Goal: Transaction & Acquisition: Obtain resource

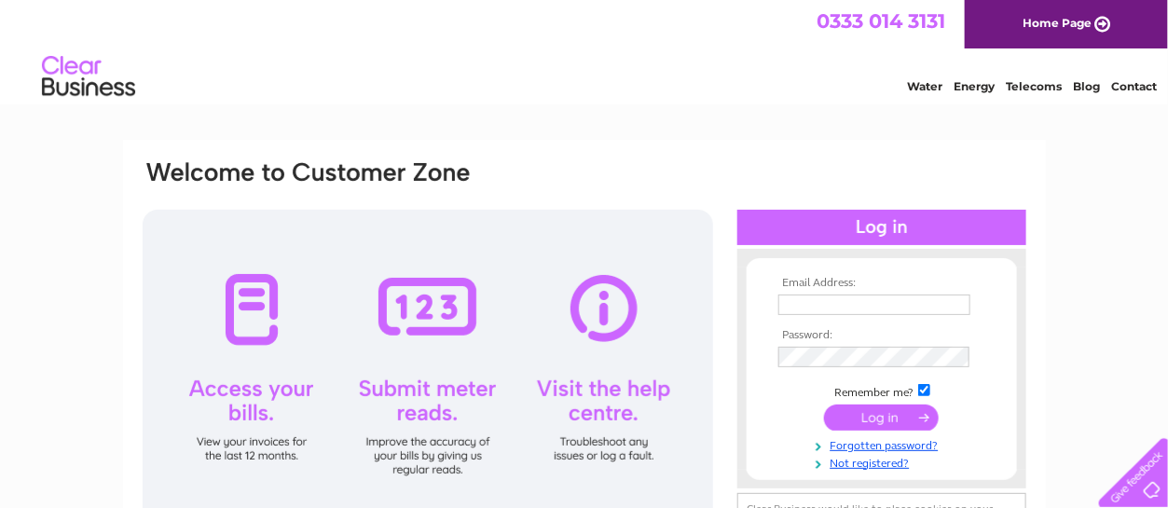
type input "[PERSON_NAME][EMAIL_ADDRESS][PERSON_NAME][DOMAIN_NAME]"
click at [887, 419] on input "submit" at bounding box center [881, 418] width 115 height 26
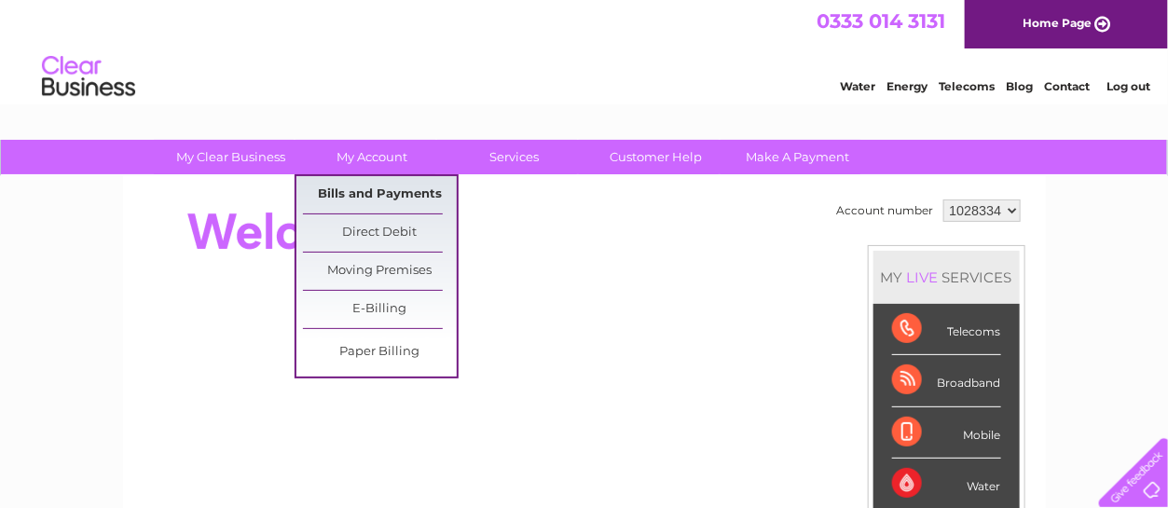
click at [382, 197] on link "Bills and Payments" at bounding box center [380, 194] width 154 height 37
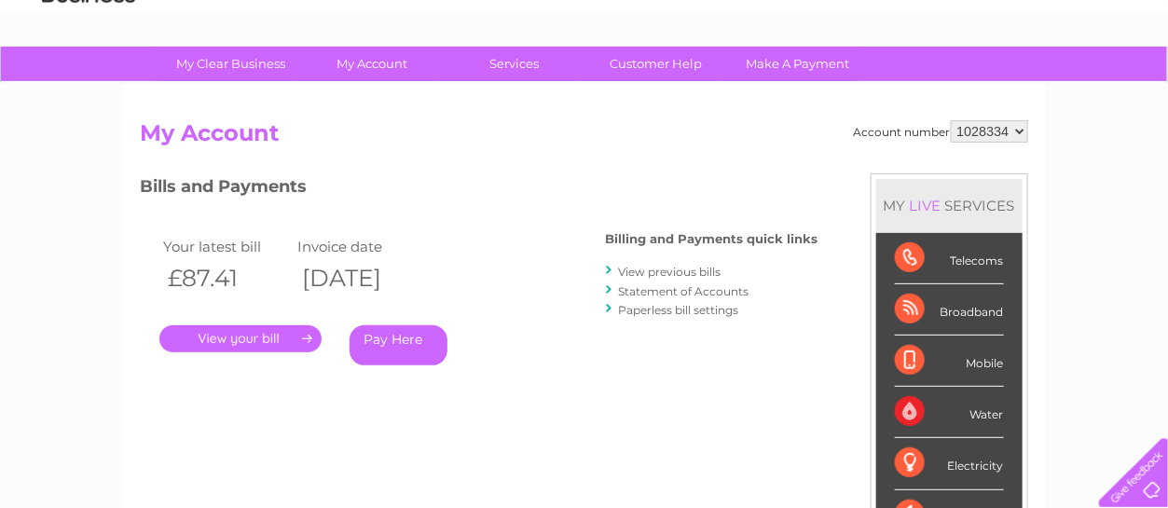
scroll to position [186, 0]
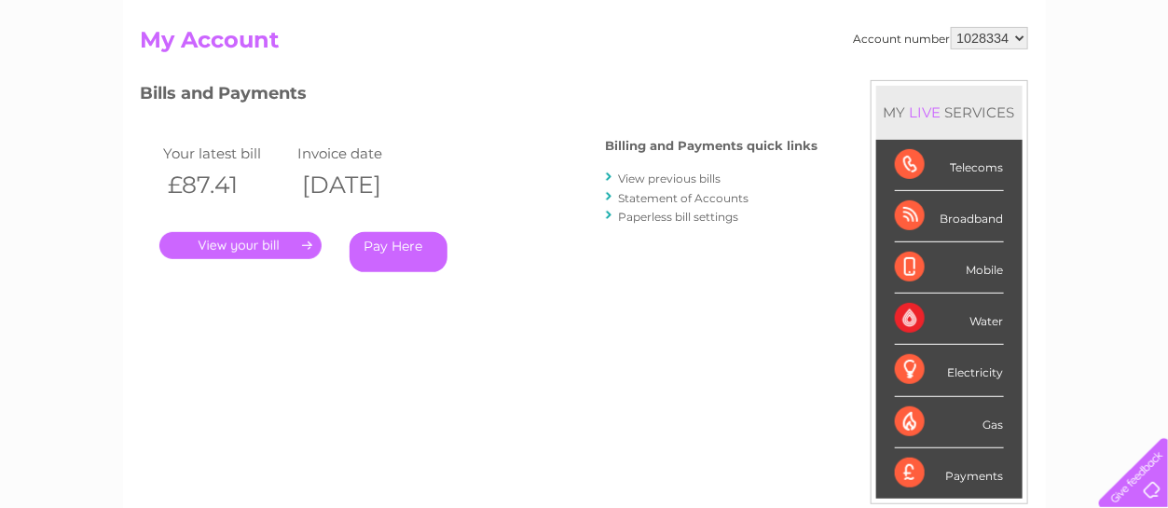
click at [279, 249] on link "." at bounding box center [240, 245] width 162 height 27
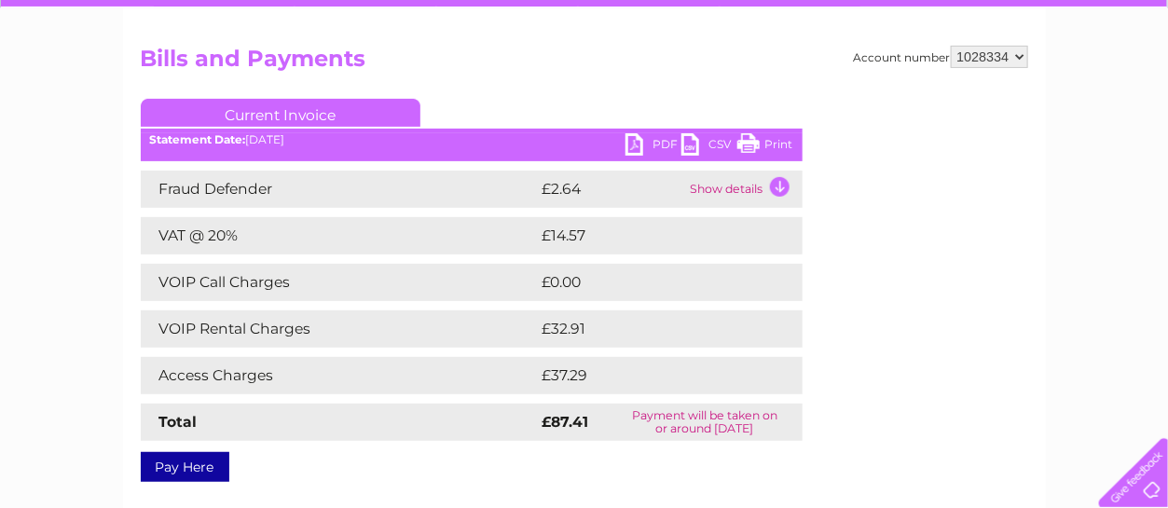
scroll to position [186, 0]
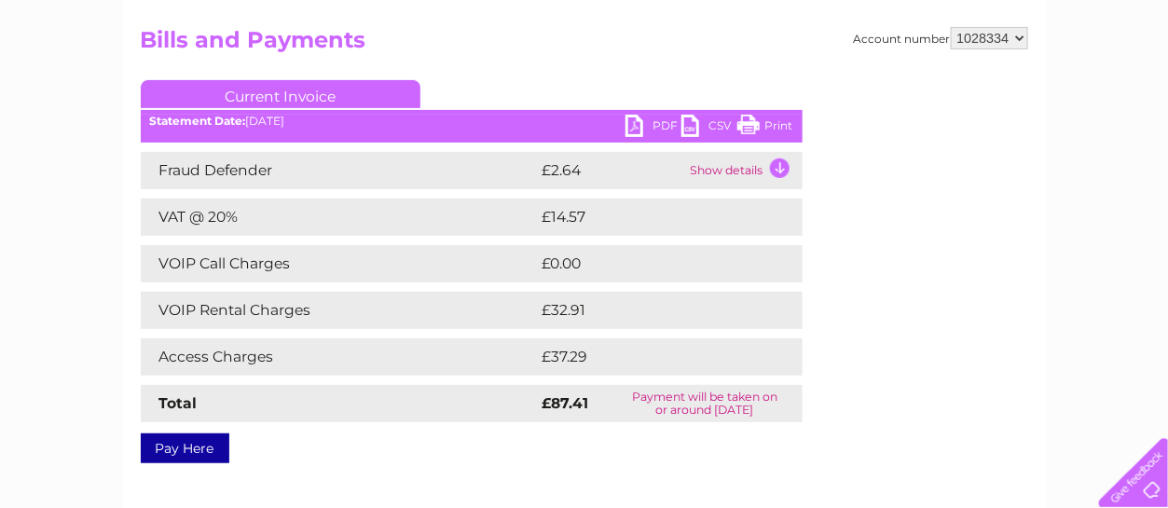
click at [664, 127] on link "PDF" at bounding box center [653, 128] width 56 height 27
click at [908, 356] on div "Account number 1028334 Bills and Payments Current Invoice PDF CSV Print" at bounding box center [584, 242] width 887 height 430
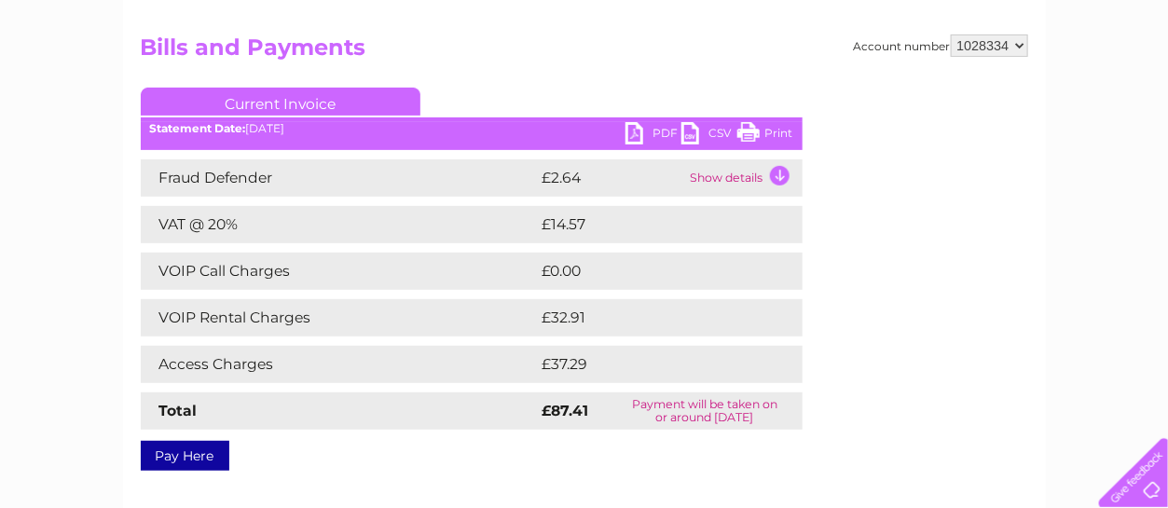
scroll to position [0, 0]
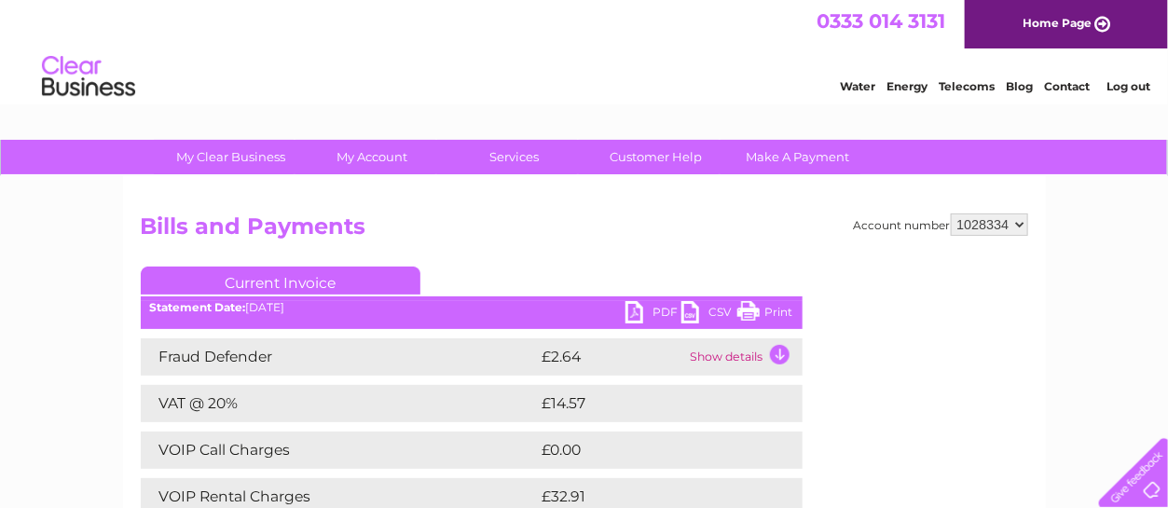
click at [1136, 86] on link "Log out" at bounding box center [1128, 86] width 44 height 14
